Goal: Task Accomplishment & Management: Manage account settings

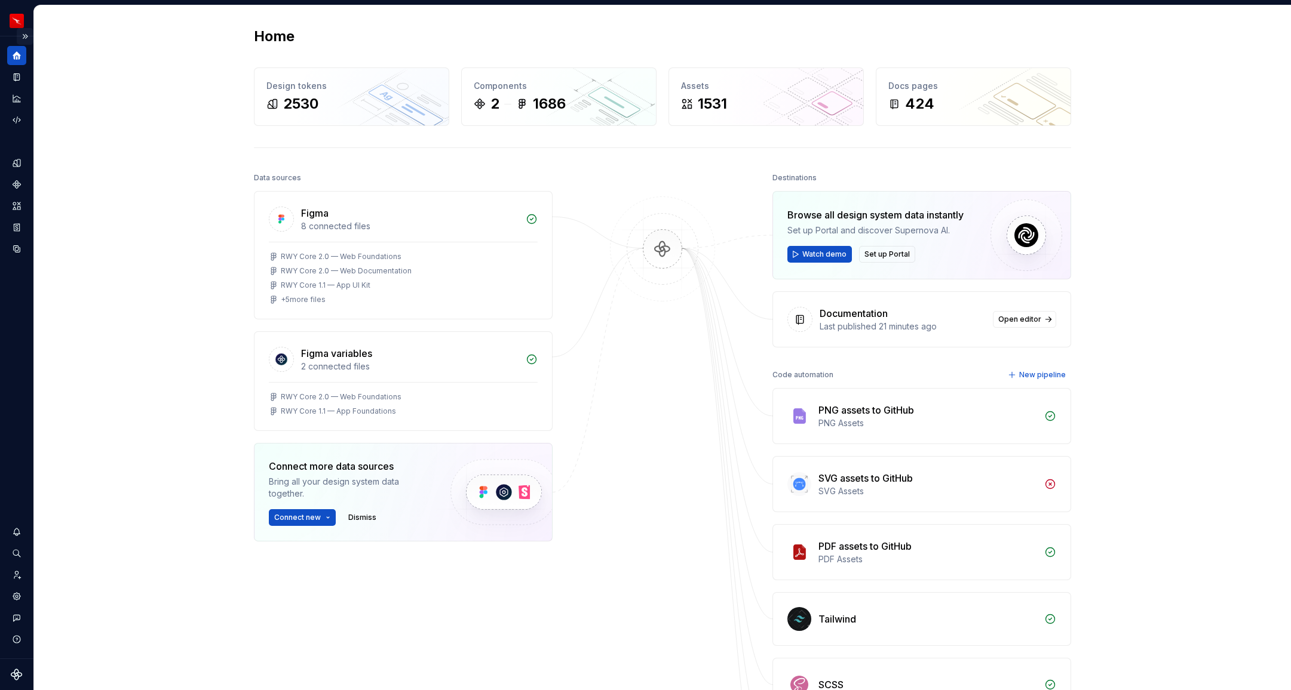
click at [24, 34] on button "Expand sidebar" at bounding box center [25, 36] width 17 height 17
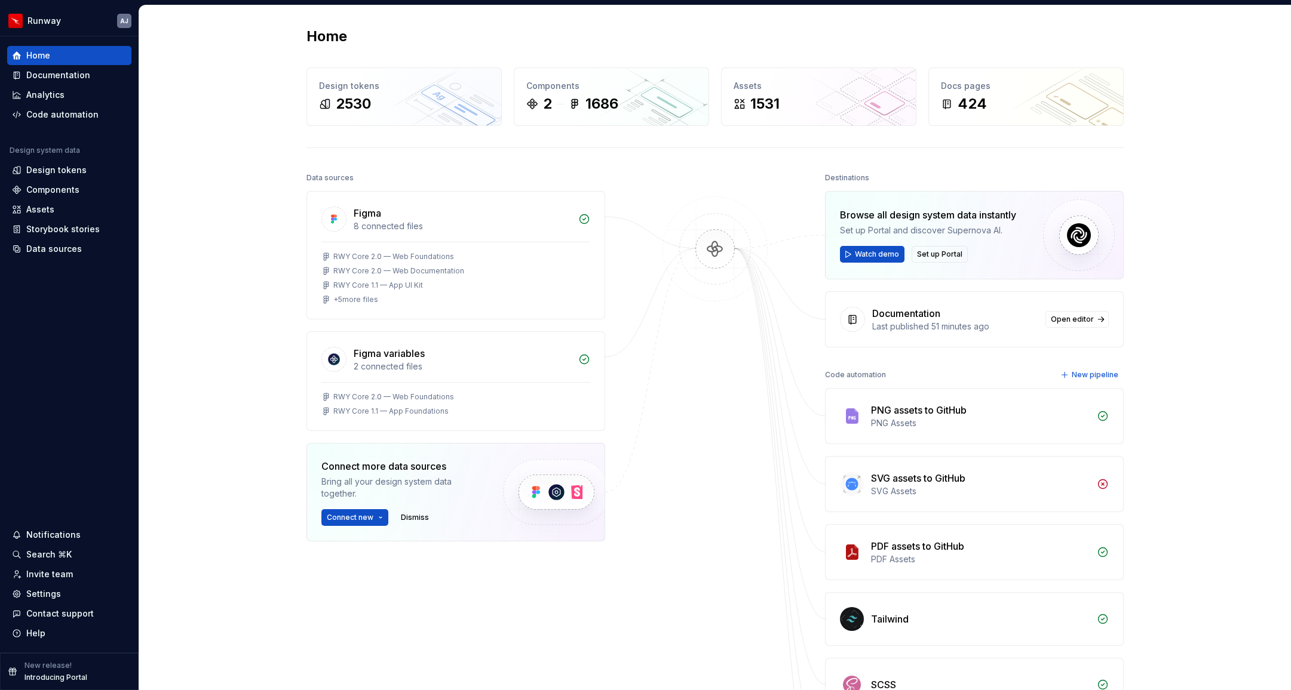
click at [252, 299] on div "Home Design tokens 2530 Components 2 1686 Assets 1531 Docs pages 424 Data sourc…" at bounding box center [714, 459] width 1151 height 908
click at [53, 78] on div "Documentation" at bounding box center [58, 75] width 64 height 12
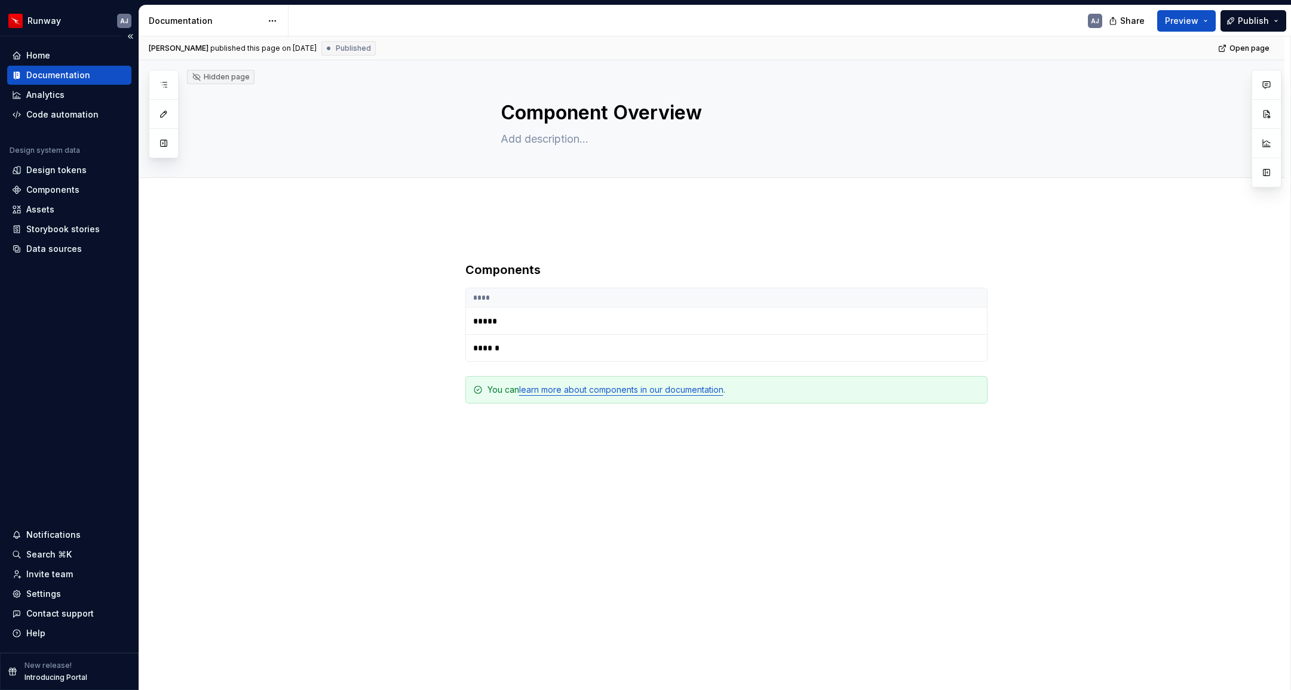
click at [56, 73] on div "Documentation" at bounding box center [58, 75] width 64 height 12
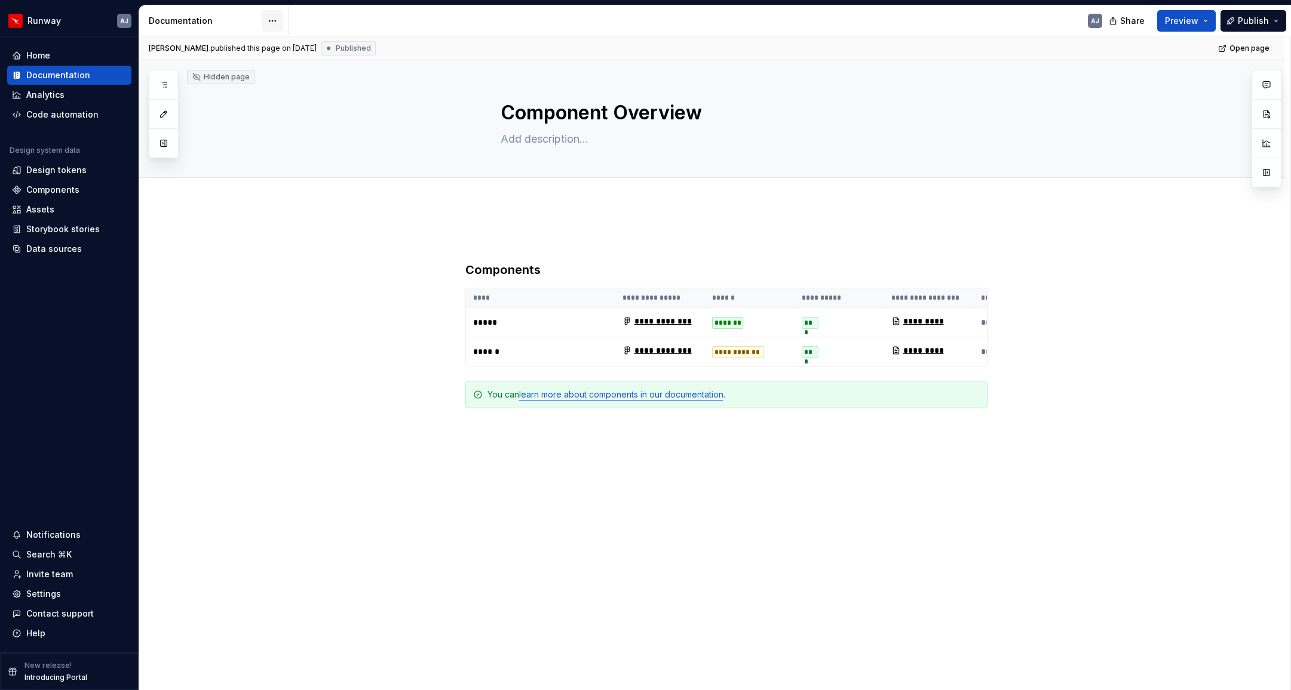
click at [272, 23] on html "Runway AJ Home Documentation Analytics Code automation Design system data Desig…" at bounding box center [645, 345] width 1291 height 690
click at [310, 124] on div "Documentation settings" at bounding box center [340, 124] width 113 height 12
type textarea "*"
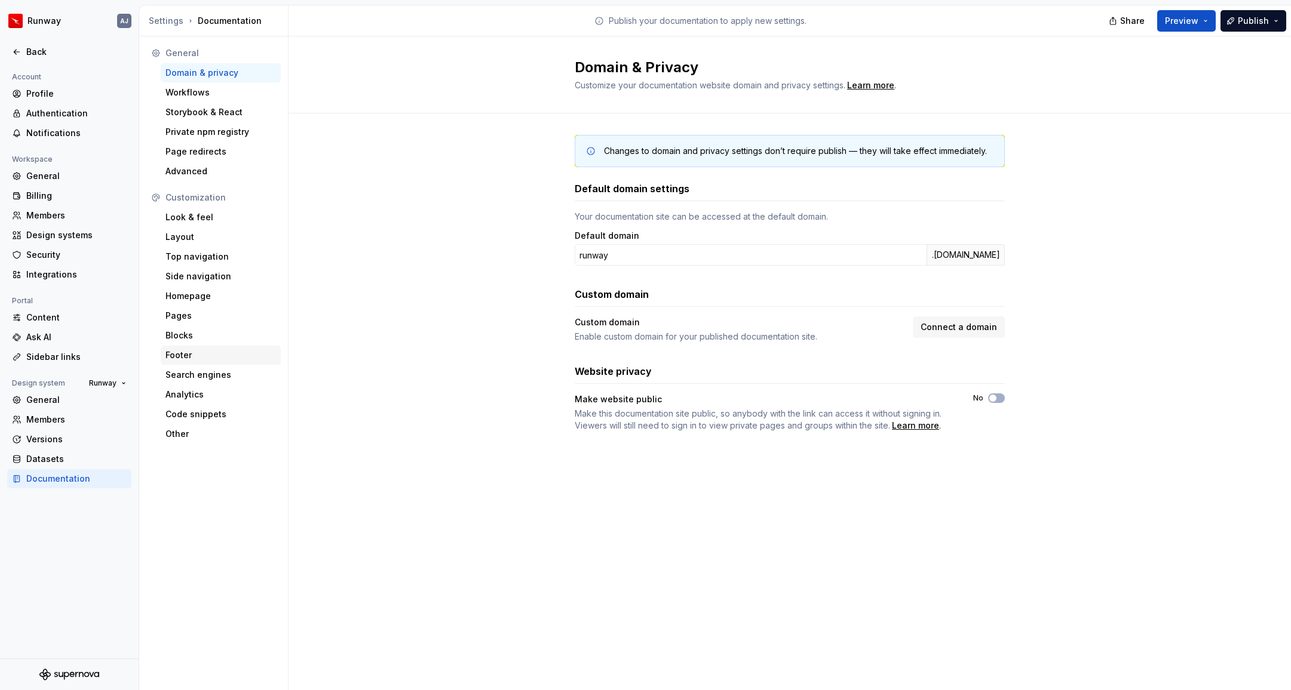
click at [186, 359] on div "Footer" at bounding box center [220, 355] width 110 height 12
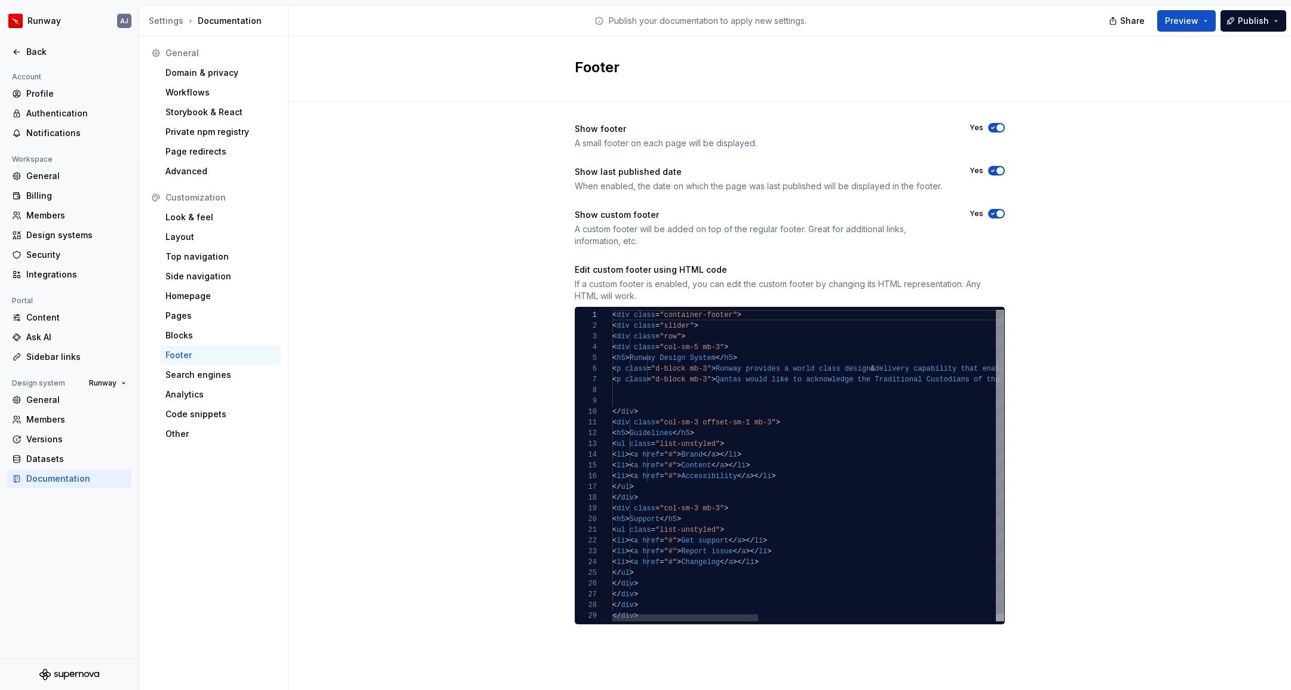
click at [664, 380] on div "< div class = "container-footer" > < div class = "slider" > < div class = "row"…" at bounding box center [1127, 469] width 1031 height 319
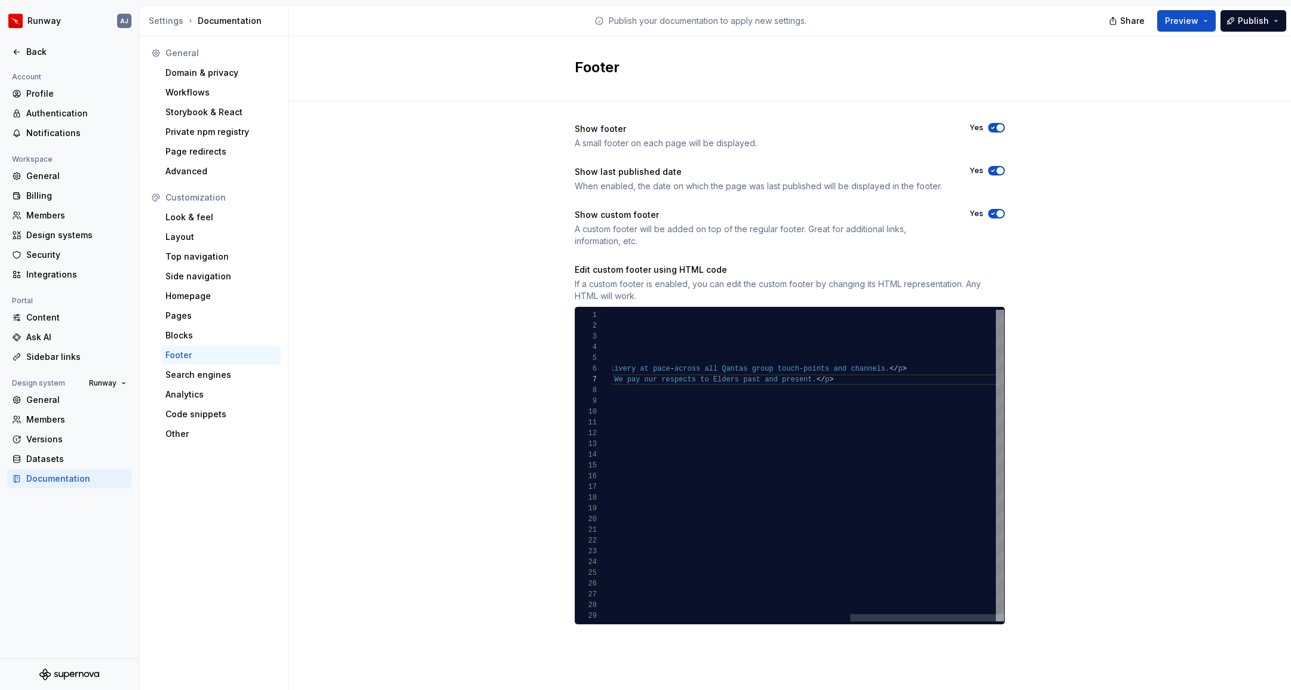
click at [893, 379] on div "< div class = "container-footer" > < div class = "slider" > < div class = "row"…" at bounding box center [488, 469] width 1031 height 319
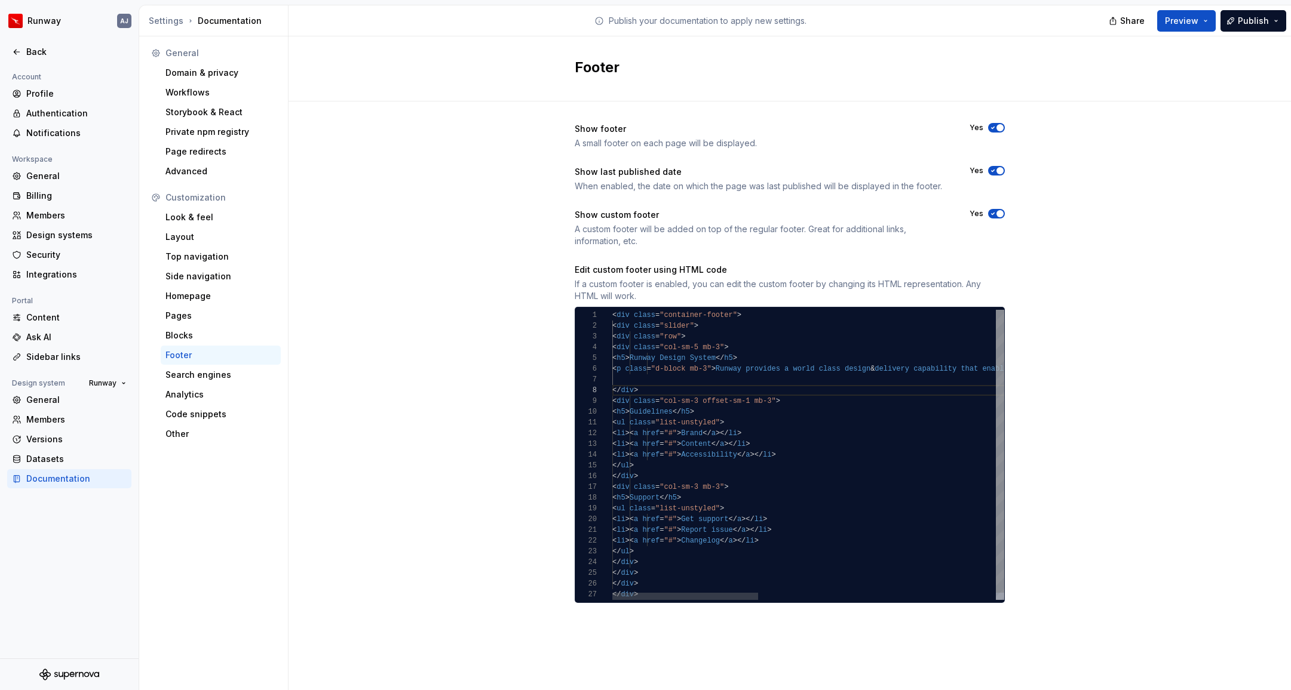
scroll to position [64, 0]
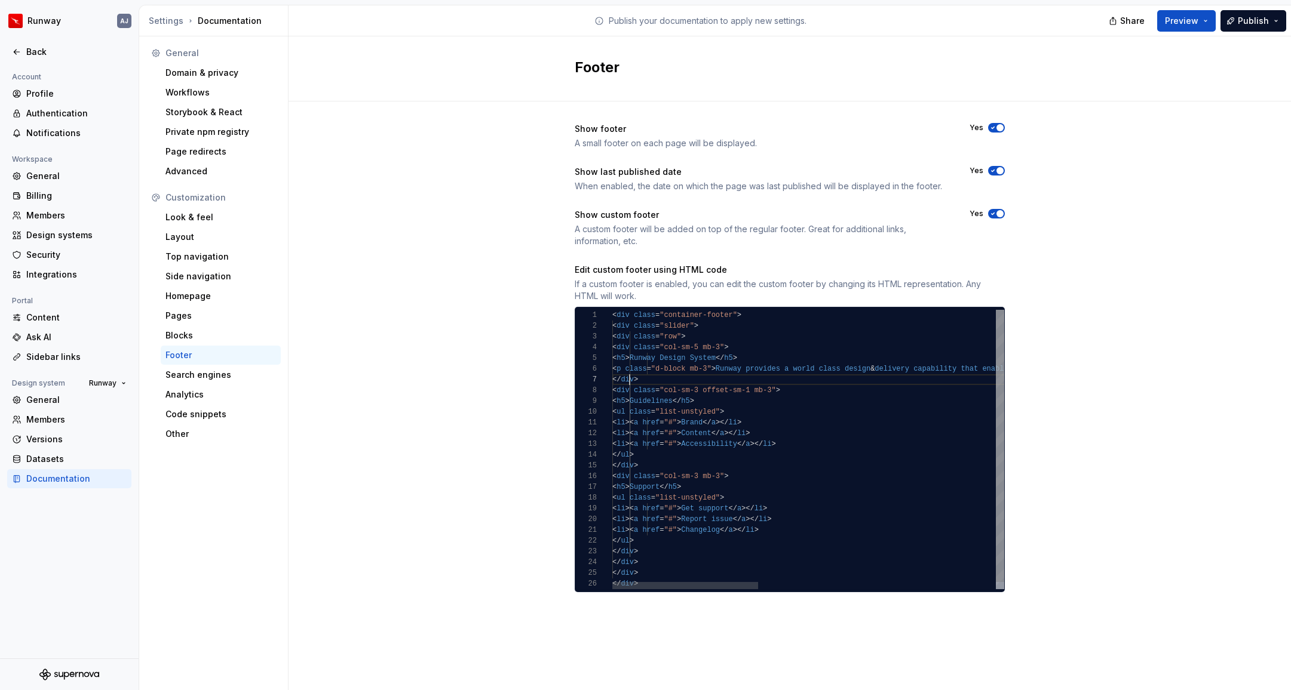
type textarea "**********"
click at [1249, 25] on span "Publish" at bounding box center [1252, 21] width 31 height 12
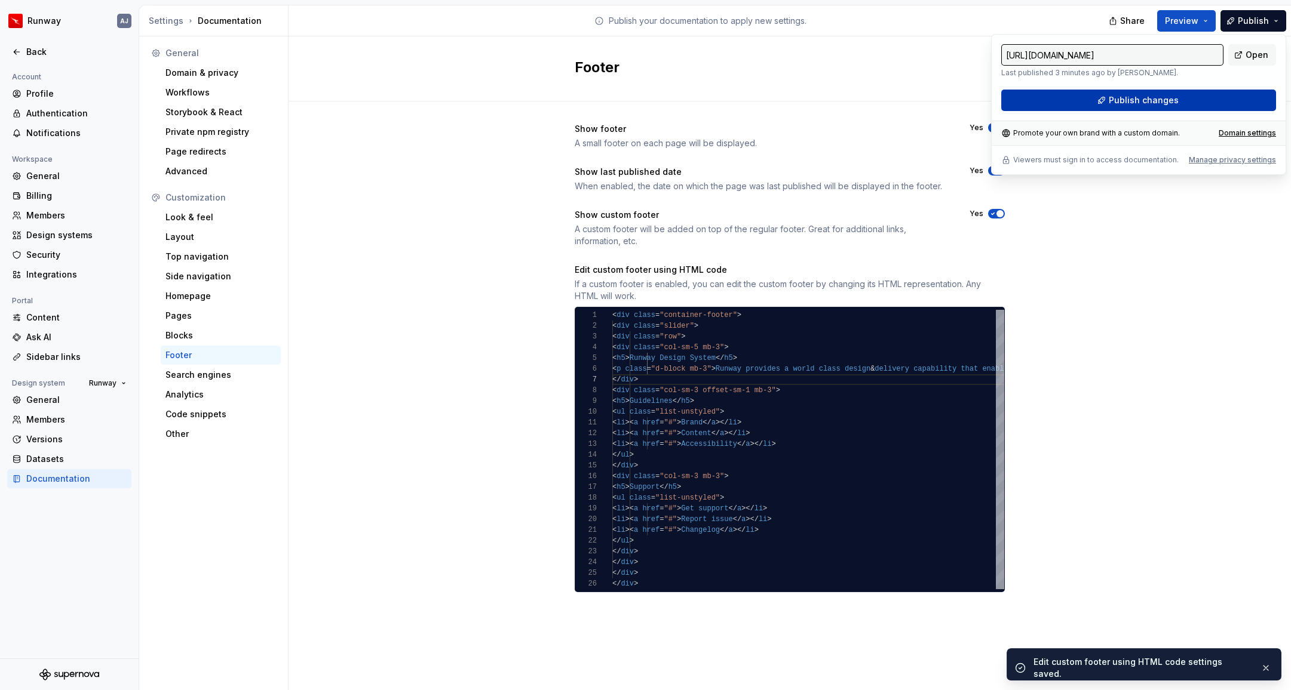
click at [1174, 100] on span "Publish changes" at bounding box center [1143, 100] width 70 height 12
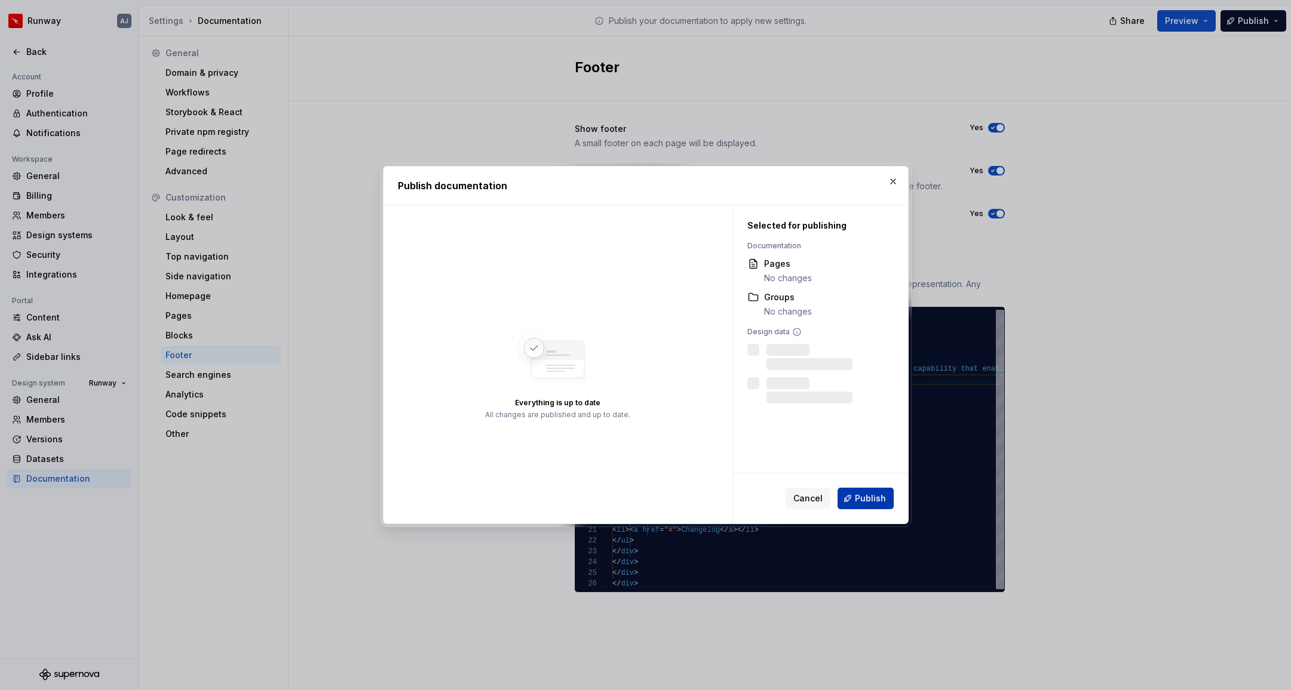
click at [870, 490] on button "Publish" at bounding box center [865, 498] width 56 height 21
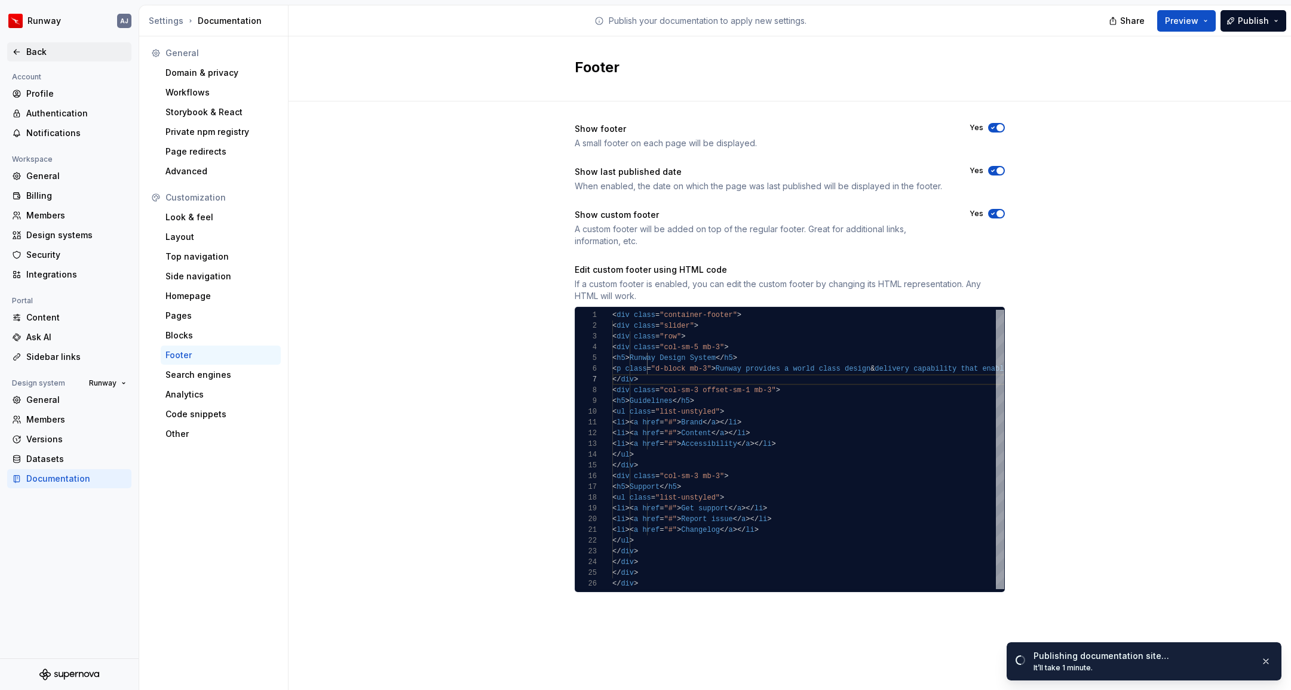
click at [35, 48] on div "Back" at bounding box center [76, 52] width 100 height 12
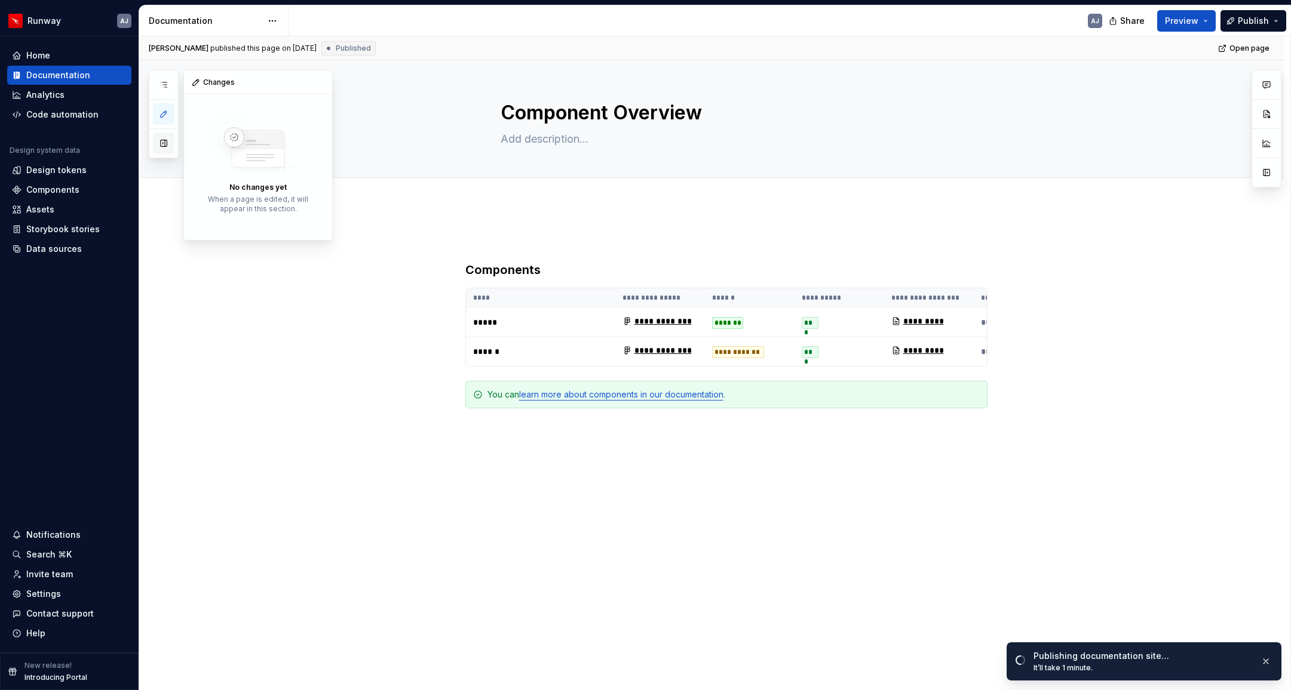
click at [163, 143] on button "button" at bounding box center [163, 143] width 21 height 21
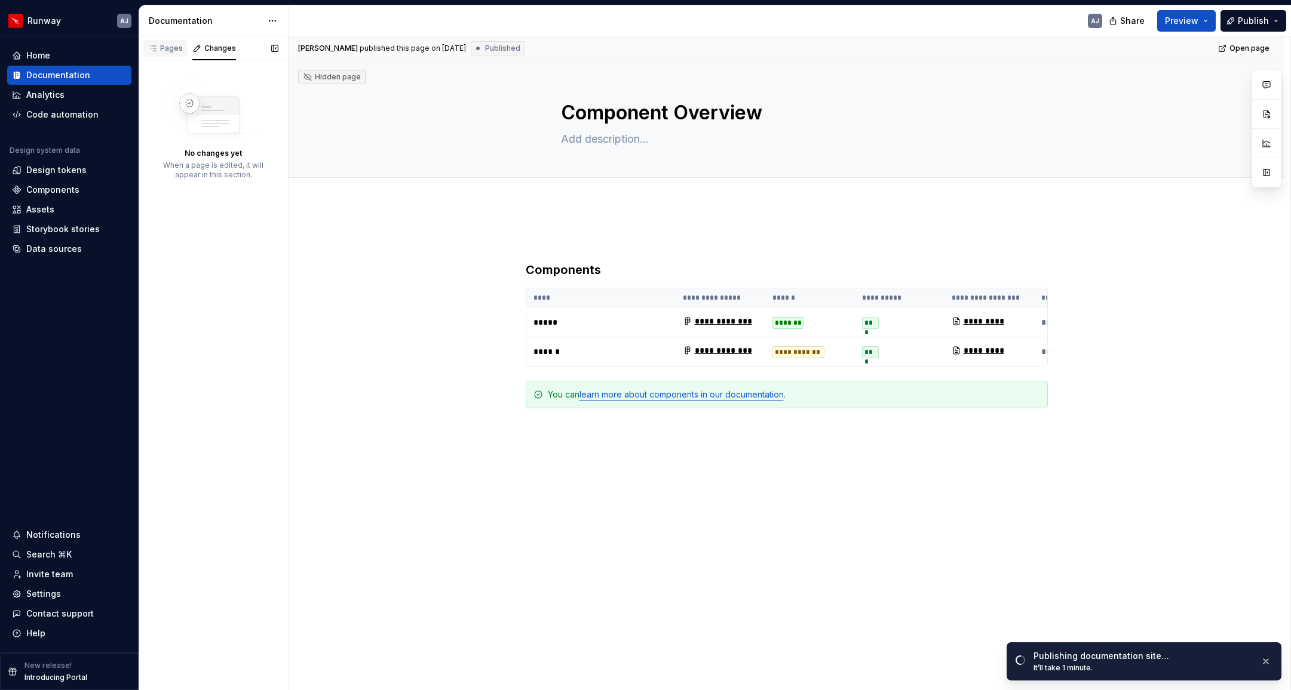
click at [170, 50] on div "Pages" at bounding box center [165, 49] width 35 height 10
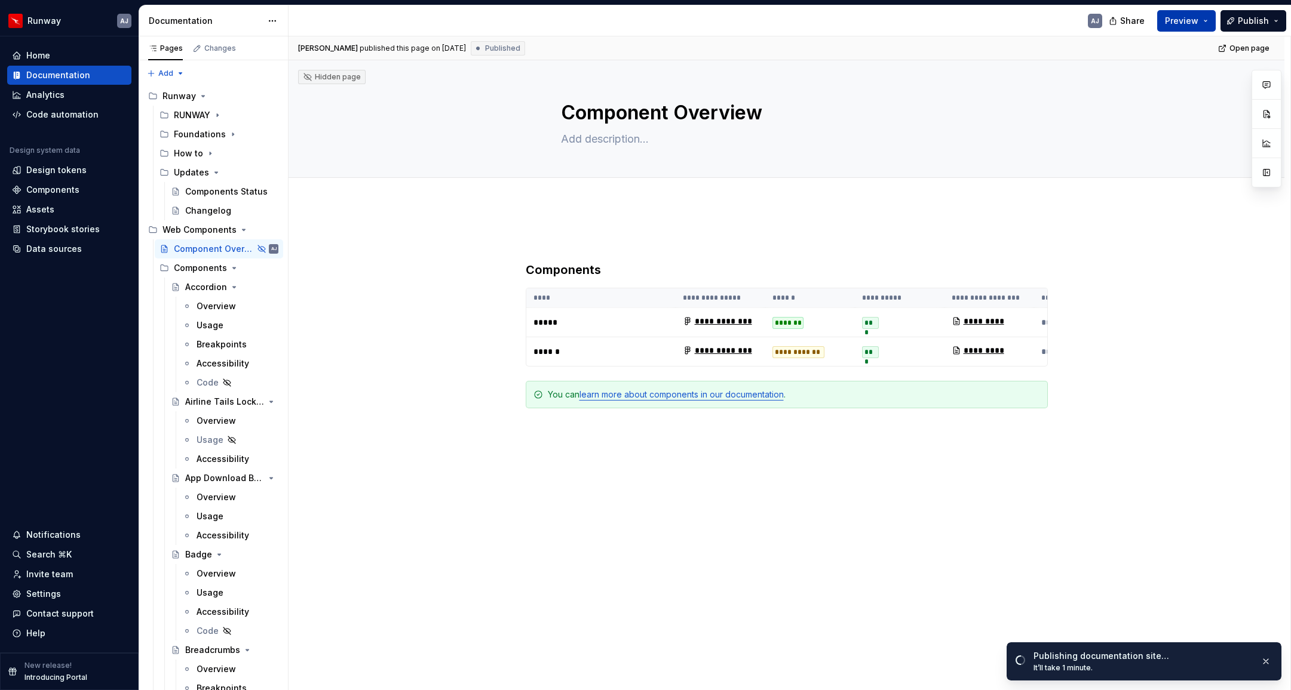
click at [1178, 27] on button "Preview" at bounding box center [1186, 20] width 59 height 21
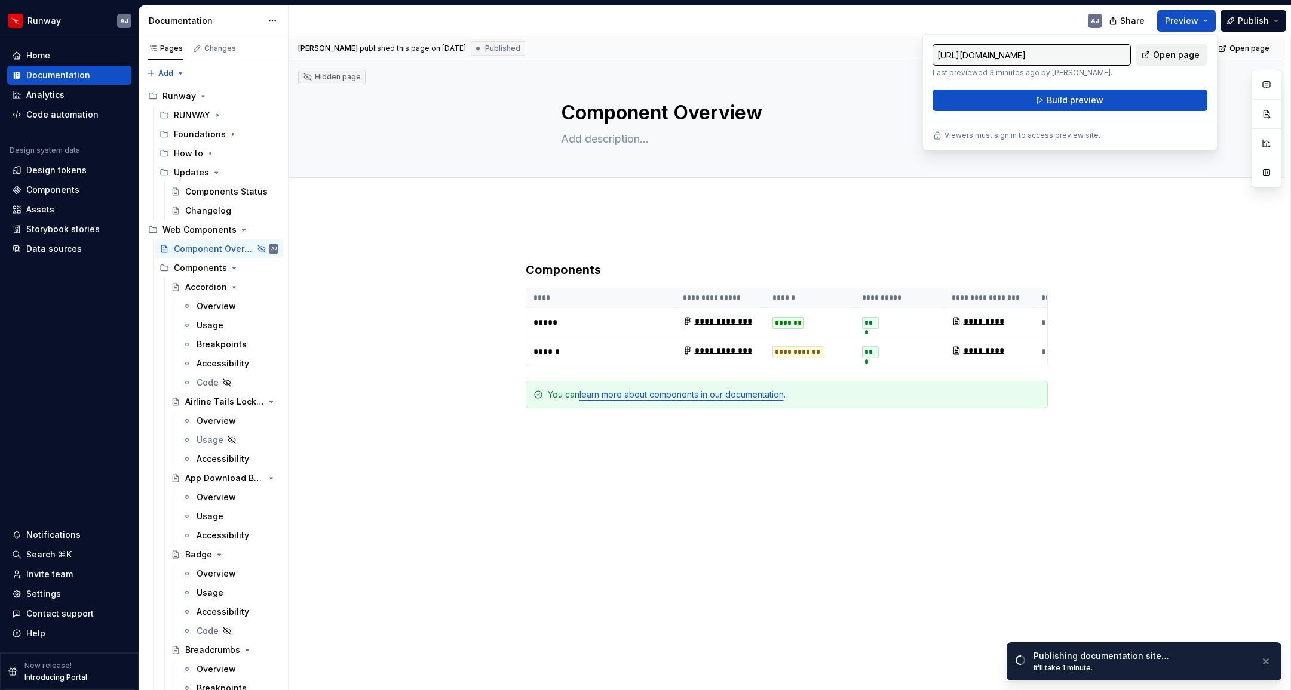
click at [1176, 47] on link "Open page" at bounding box center [1171, 54] width 72 height 21
click at [269, 19] on html "Runway AJ Home Documentation Analytics Code automation Design system data Desig…" at bounding box center [645, 345] width 1291 height 690
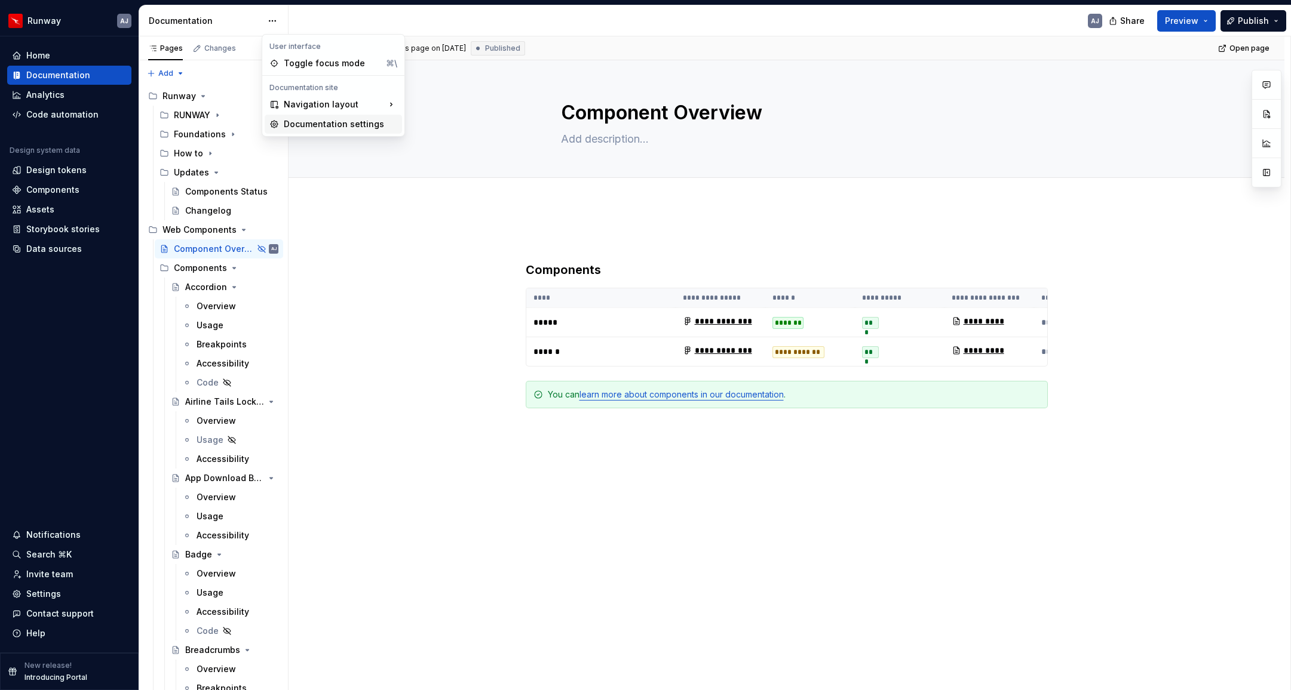
click at [297, 128] on div "Documentation settings" at bounding box center [340, 124] width 113 height 12
type textarea "*"
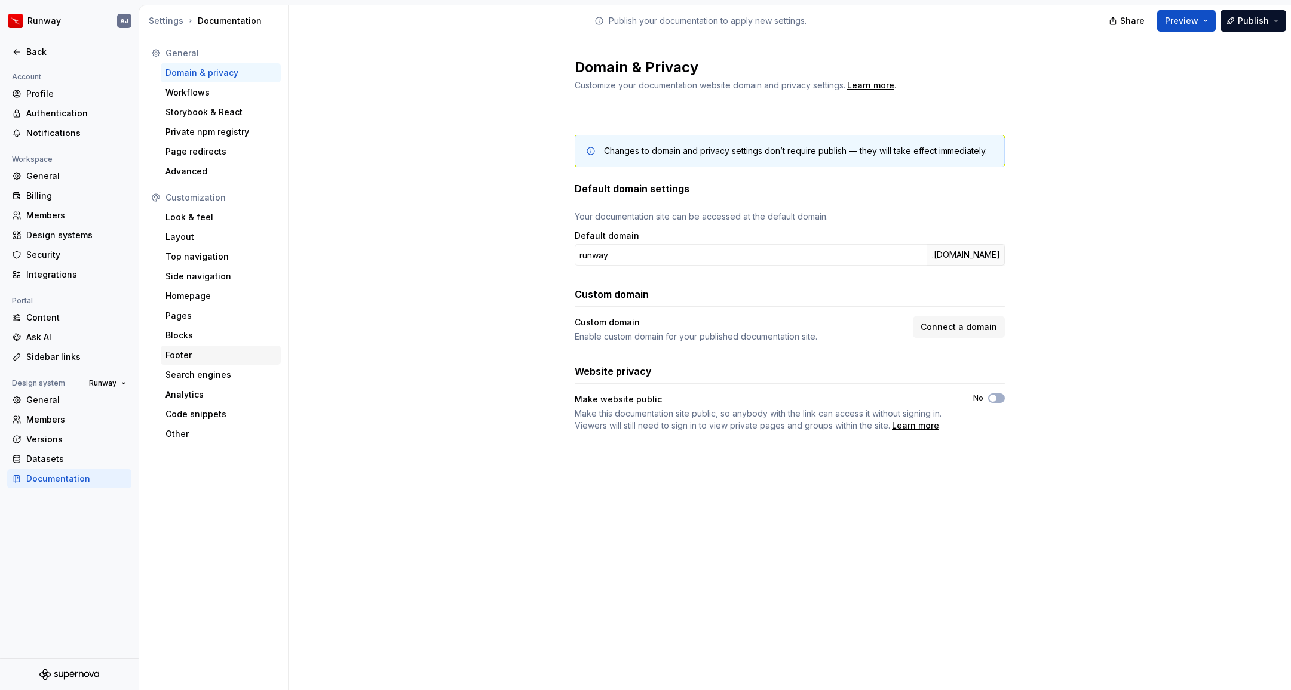
click at [192, 355] on div "Footer" at bounding box center [220, 355] width 110 height 12
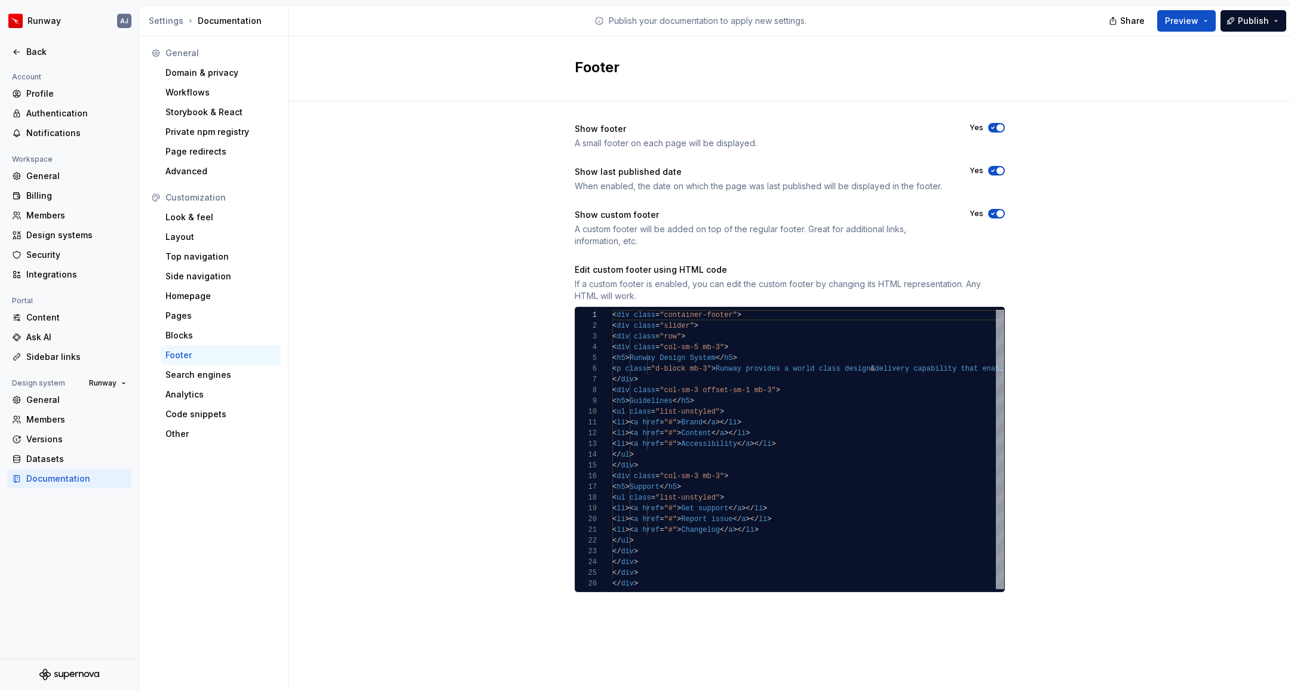
click at [993, 212] on icon "button" at bounding box center [993, 213] width 10 height 7
click at [998, 213] on button "No" at bounding box center [996, 214] width 17 height 10
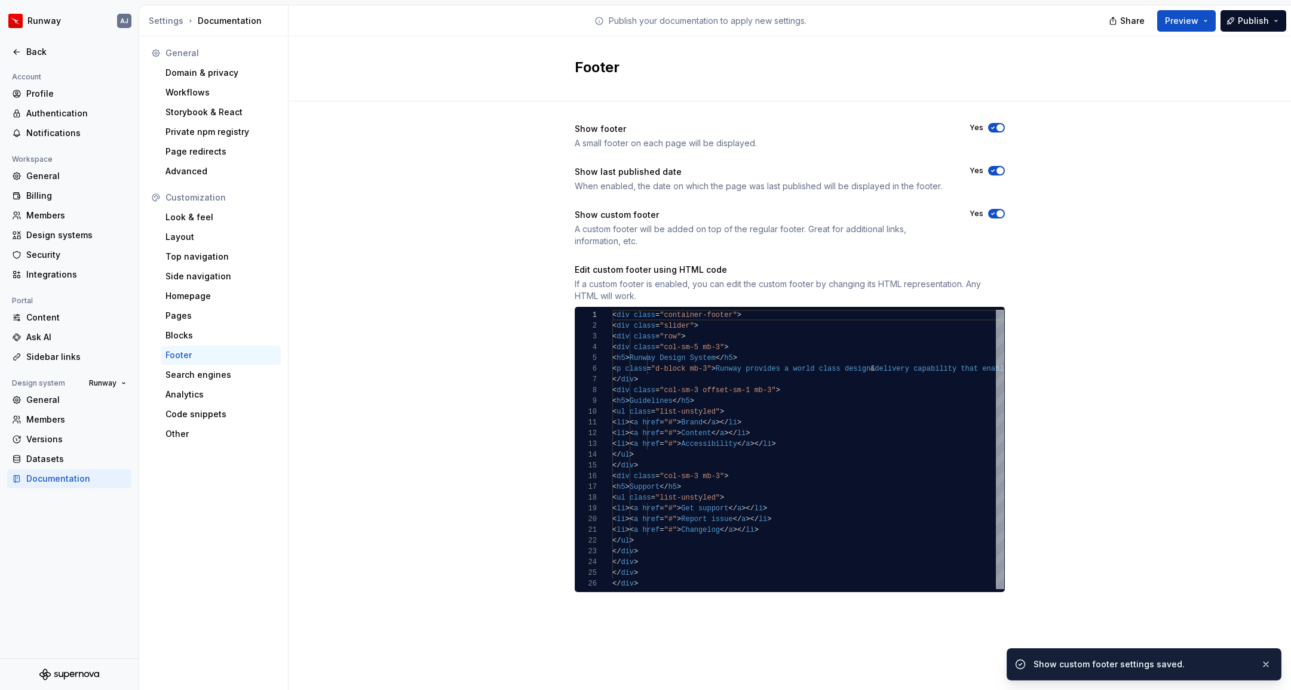
click at [997, 125] on span "button" at bounding box center [999, 127] width 7 height 7
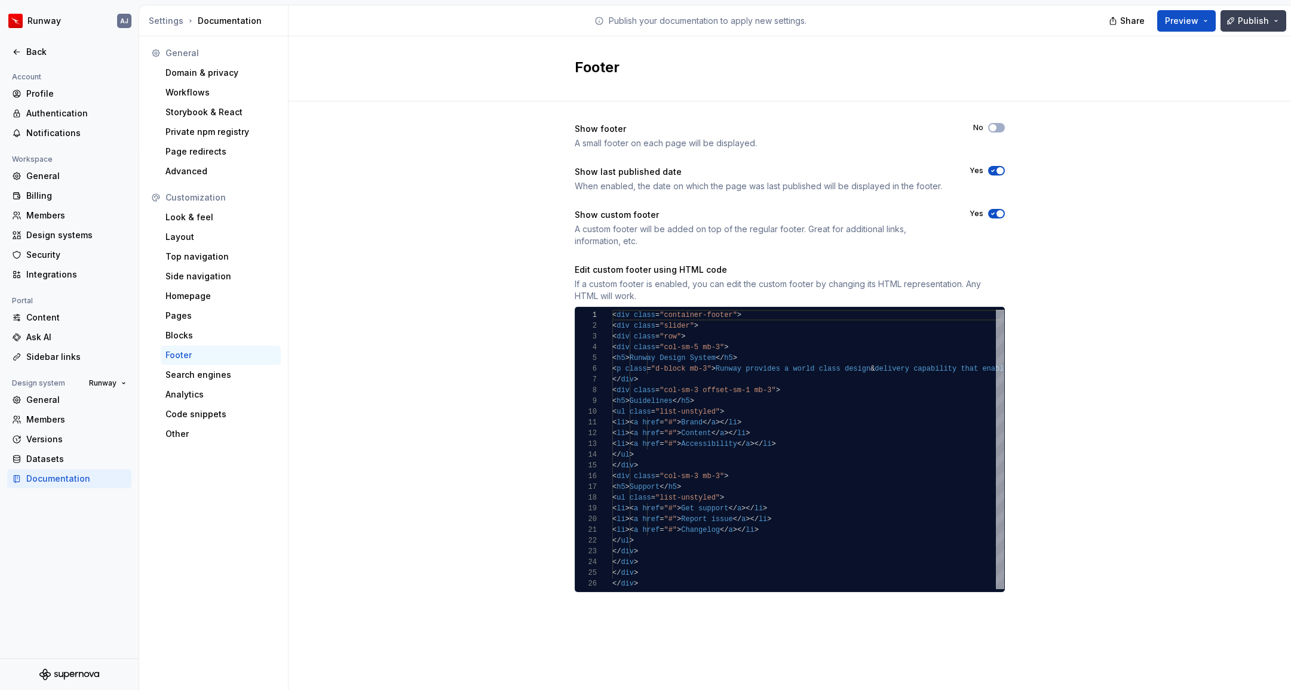
click at [1257, 25] on span "Publish" at bounding box center [1252, 21] width 31 height 12
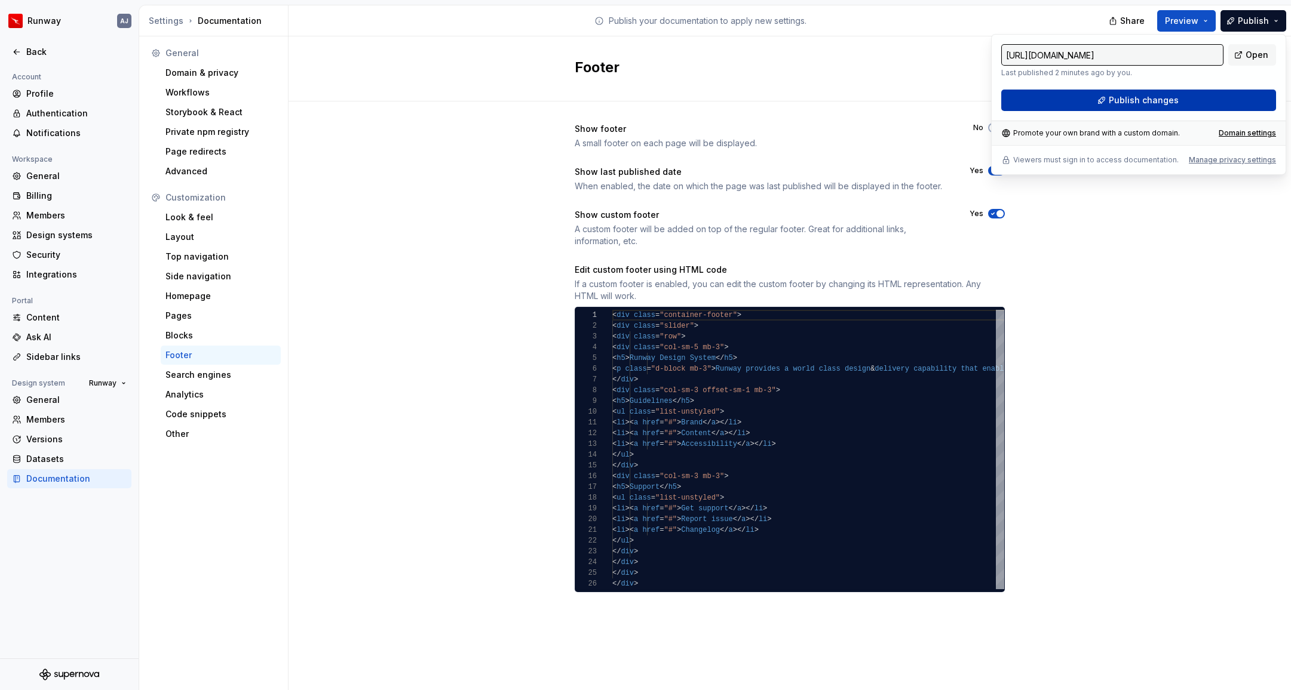
click at [1174, 101] on span "Publish changes" at bounding box center [1143, 100] width 70 height 12
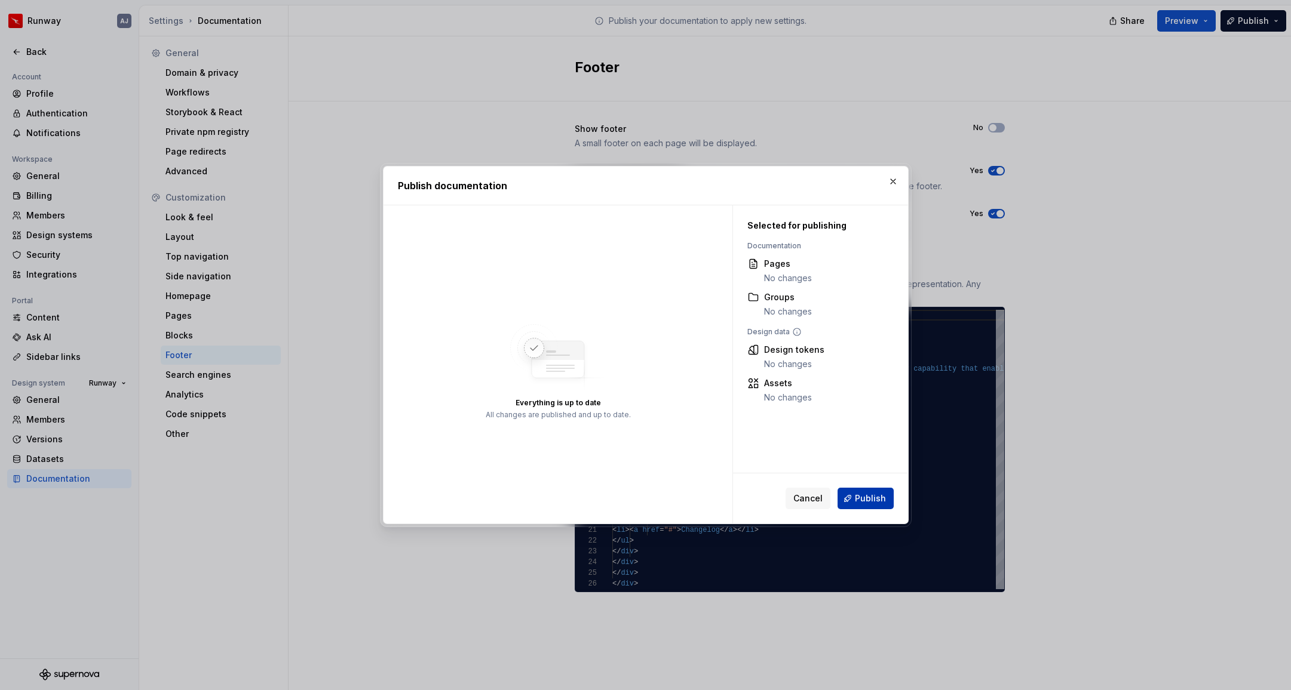
click at [876, 499] on span "Publish" at bounding box center [870, 499] width 31 height 12
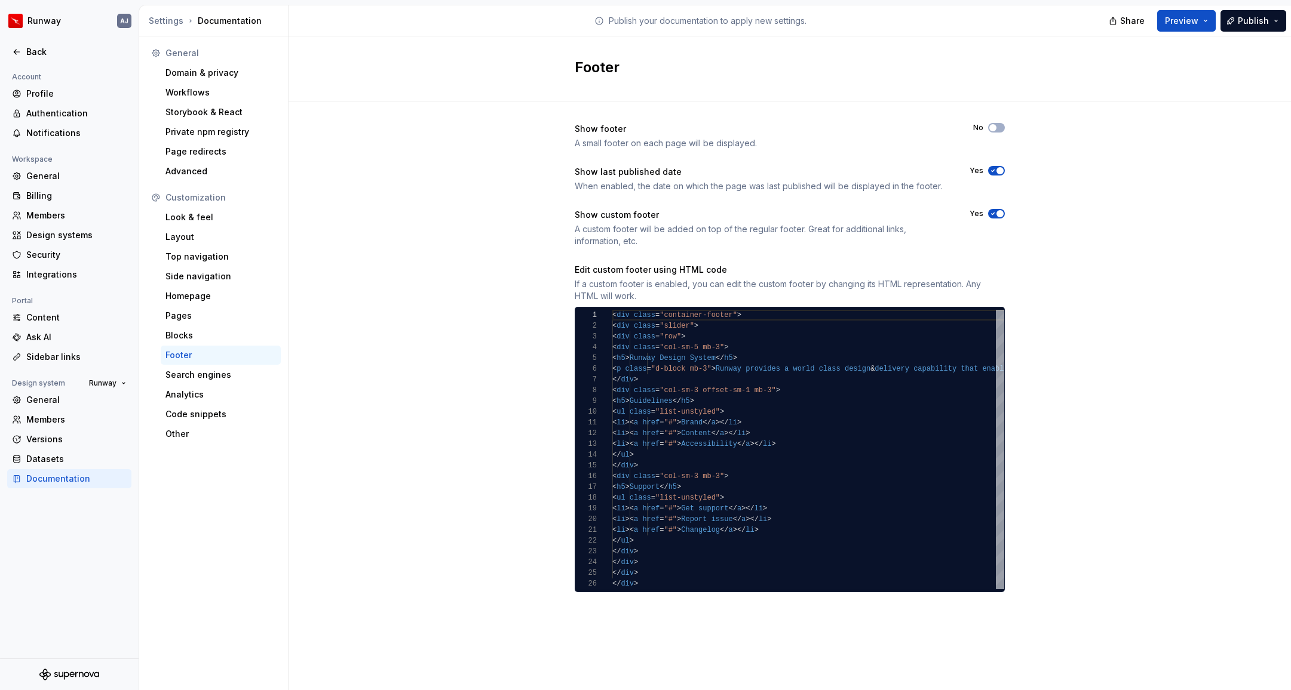
click at [365, 180] on div "Show footer A small footer on each page will be displayed. No Show last publish…" at bounding box center [789, 370] width 1002 height 536
click at [1181, 16] on span "Preview" at bounding box center [1181, 21] width 33 height 12
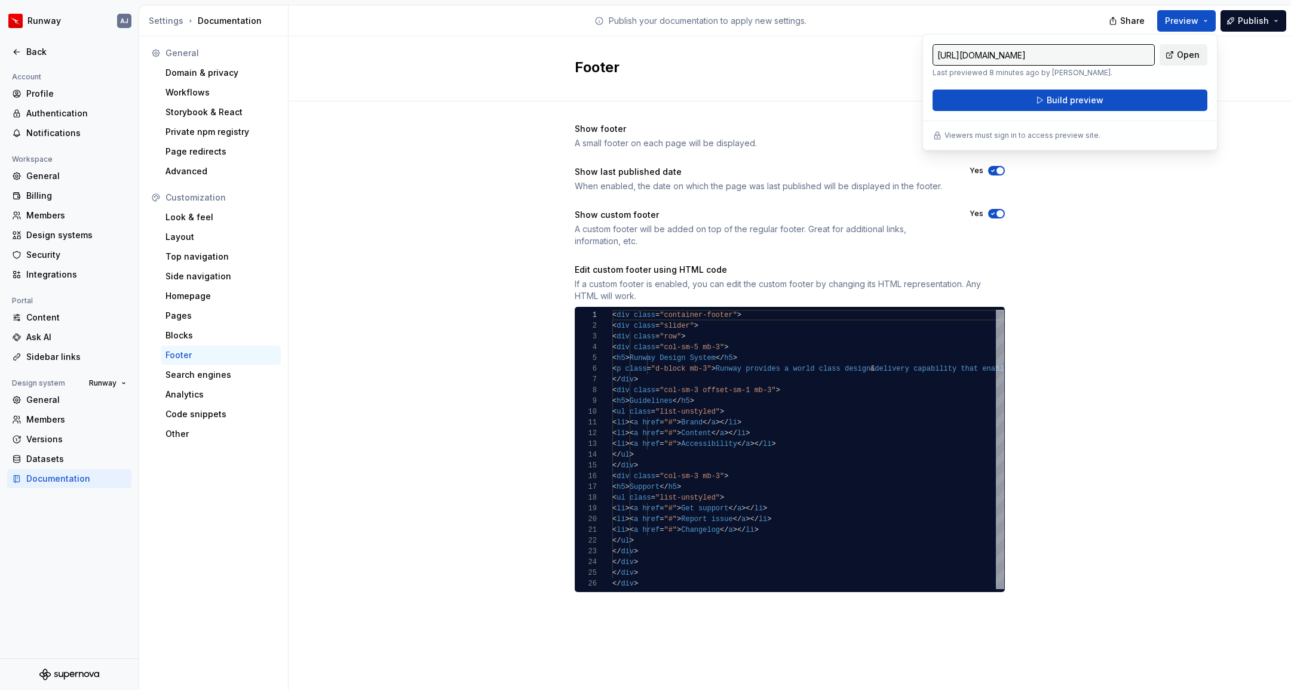
click at [1187, 55] on span "Open" at bounding box center [1187, 55] width 23 height 12
click at [1095, 204] on div "Show footer A small footer on each page will be displayed. No Show last publish…" at bounding box center [789, 370] width 1002 height 536
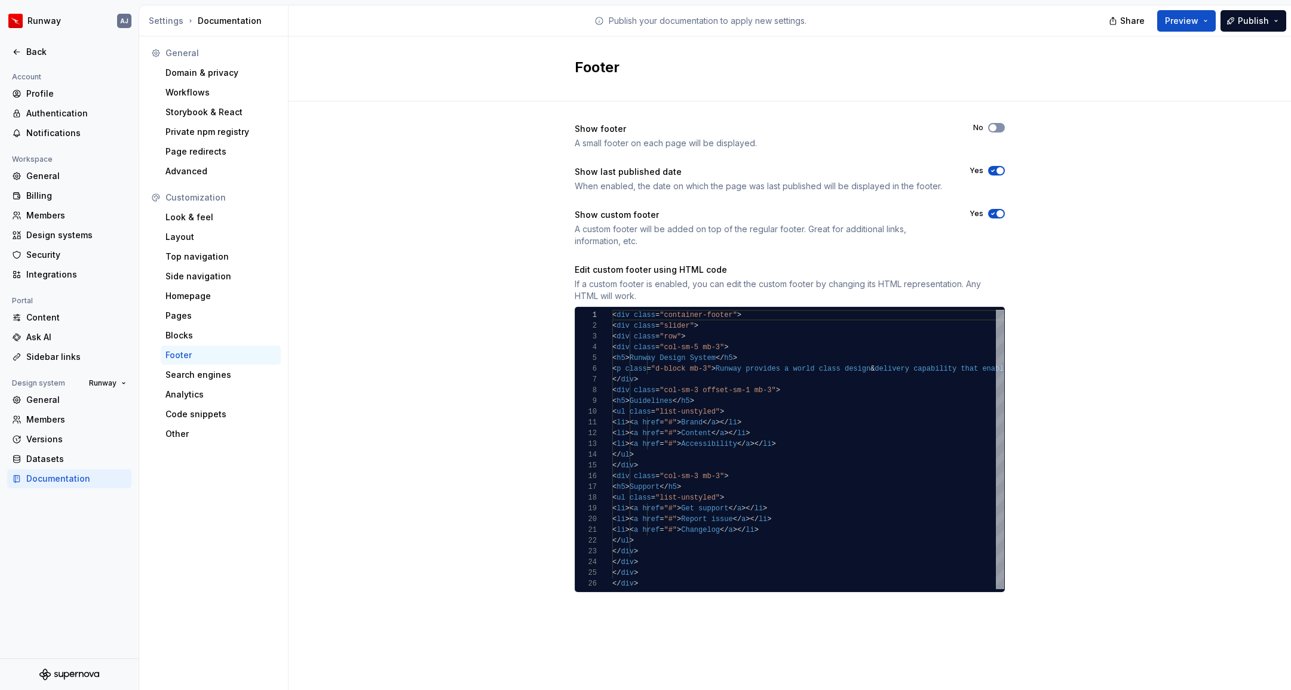
click at [997, 127] on button "No" at bounding box center [996, 128] width 17 height 10
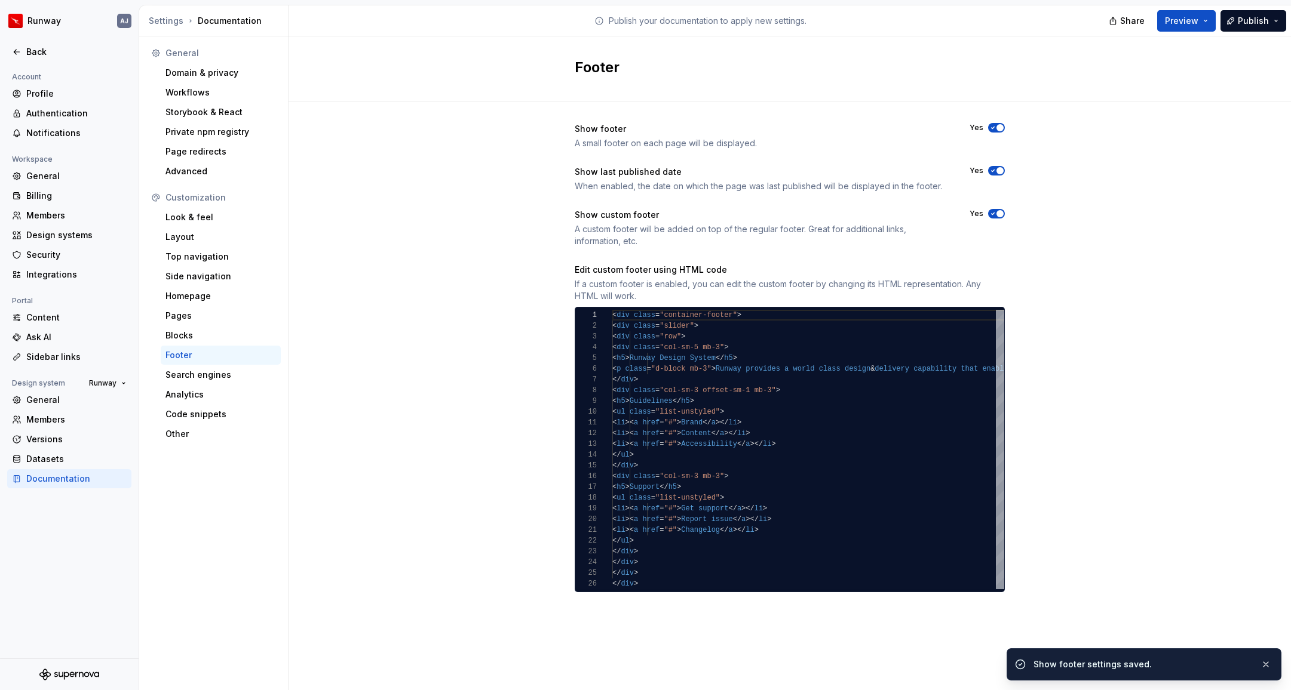
click at [997, 213] on span "button" at bounding box center [999, 213] width 7 height 7
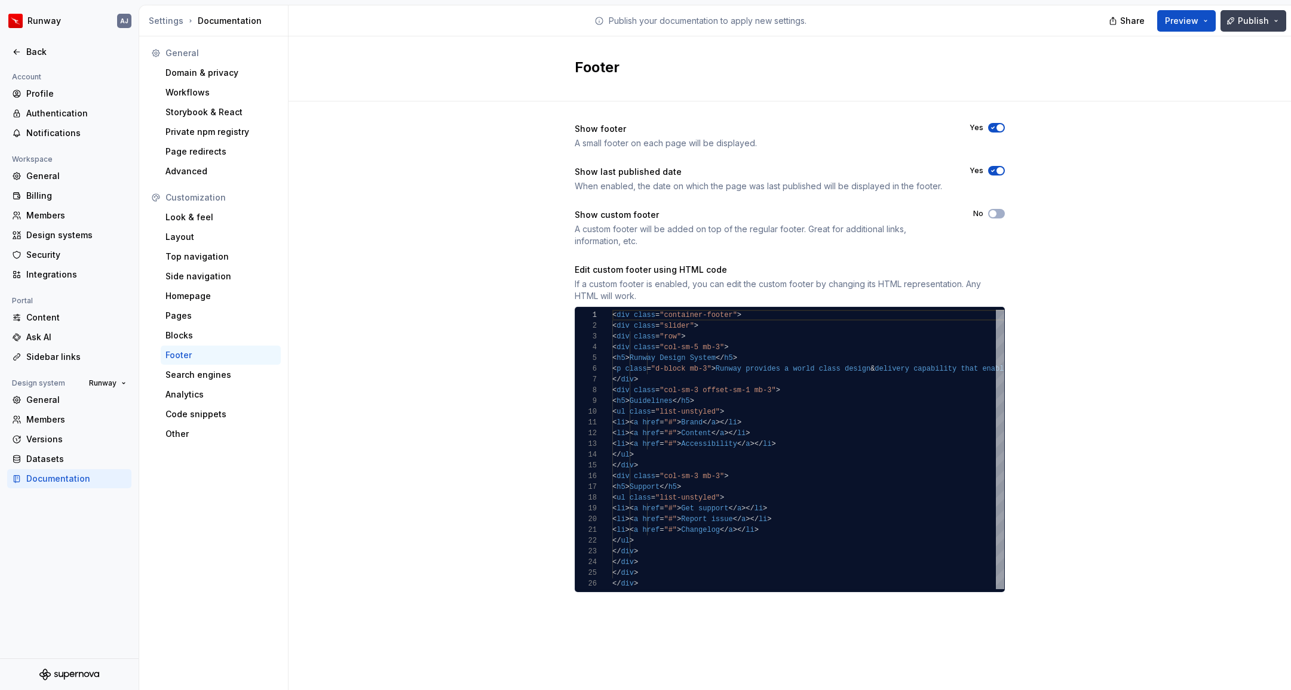
click at [1257, 15] on span "Publish" at bounding box center [1252, 21] width 31 height 12
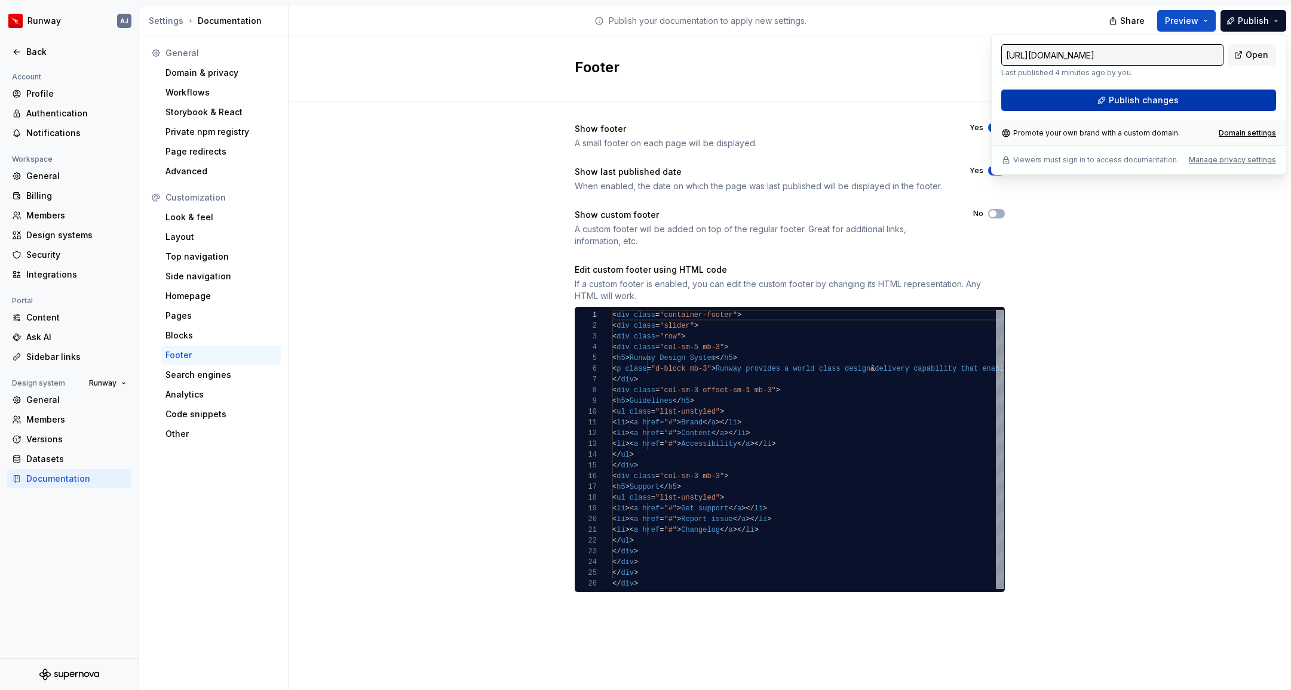
click at [1163, 103] on span "Publish changes" at bounding box center [1143, 100] width 70 height 12
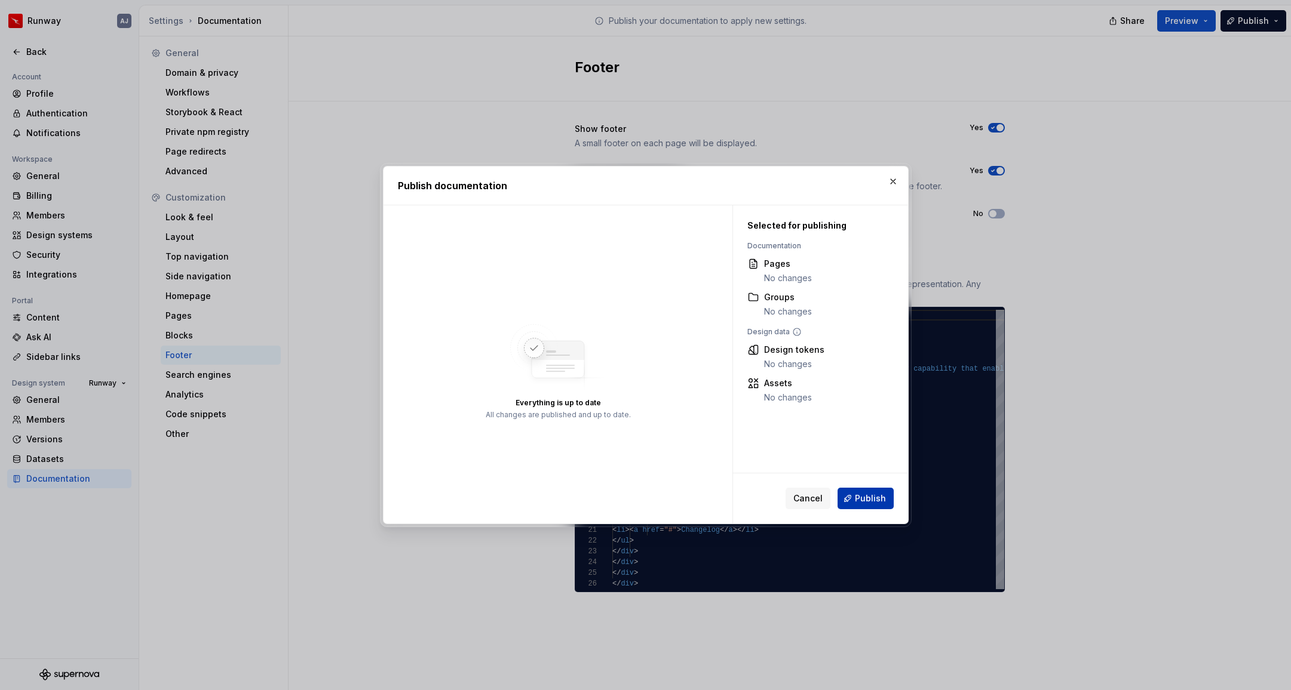
click at [868, 496] on span "Publish" at bounding box center [870, 499] width 31 height 12
